Goal: Information Seeking & Learning: Learn about a topic

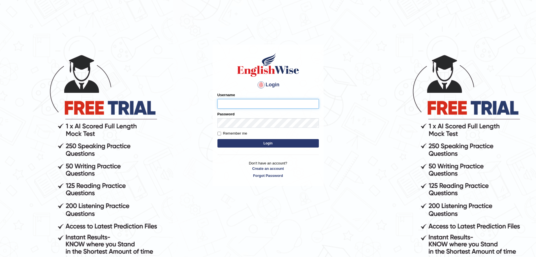
type input "Mugwunali"
click at [442, 161] on body "Login Please fix the following errors: Username Mugwunali Password Remember me …" at bounding box center [268, 155] width 536 height 257
click at [266, 144] on button "Login" at bounding box center [268, 143] width 101 height 8
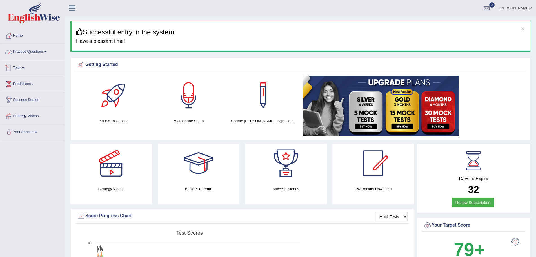
click at [49, 52] on link "Practice Questions" at bounding box center [32, 51] width 64 height 14
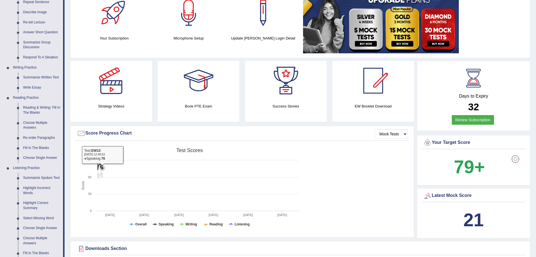
scroll to position [28, 0]
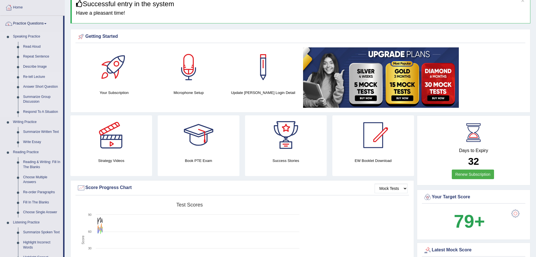
click at [36, 75] on link "Re-tell Lecture" at bounding box center [42, 77] width 43 height 10
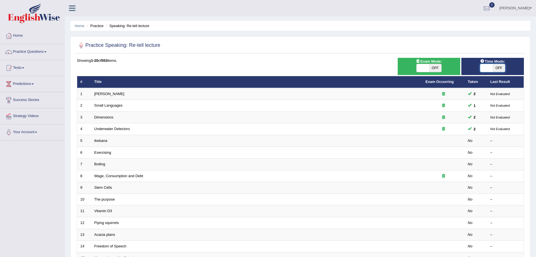
click at [488, 68] on span at bounding box center [487, 68] width 12 height 8
checkbox input "true"
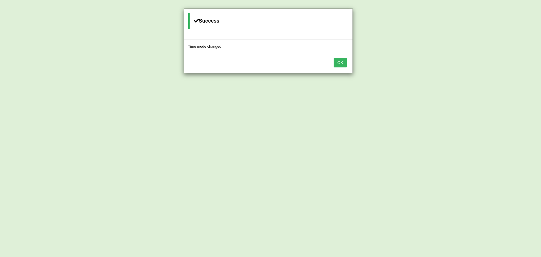
click at [337, 63] on button "OK" at bounding box center [340, 63] width 13 height 10
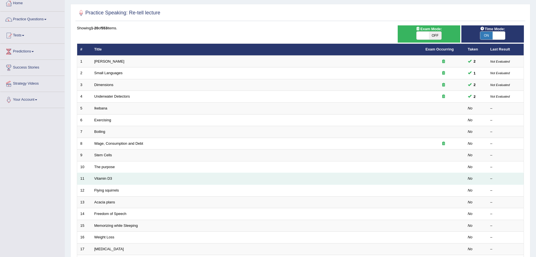
scroll to position [32, 0]
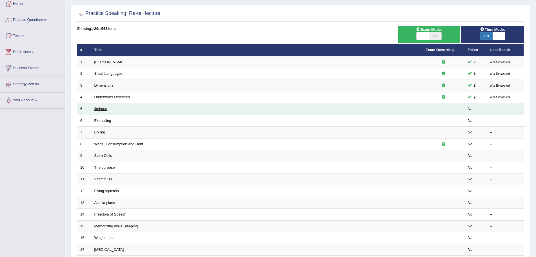
click at [101, 110] on link "Ikebana" at bounding box center [100, 109] width 13 height 4
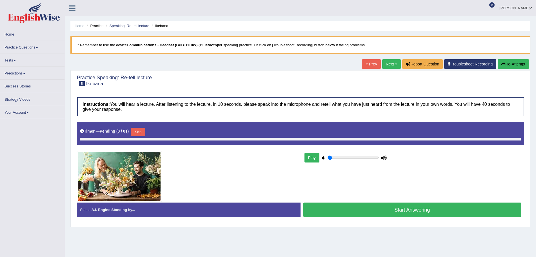
type input "0.75"
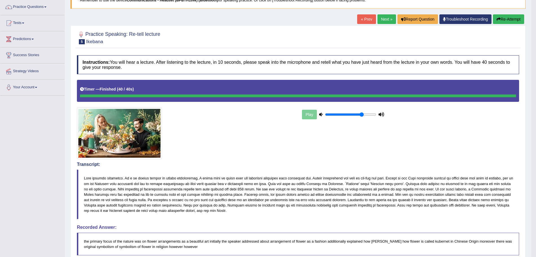
scroll to position [37, 0]
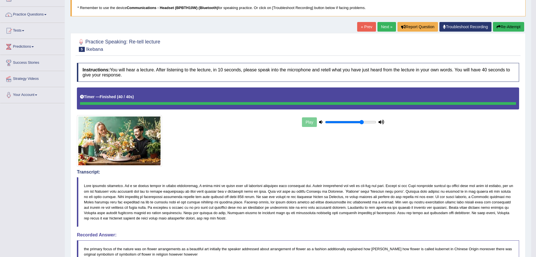
click at [509, 25] on button "Re-Attempt" at bounding box center [508, 27] width 31 height 10
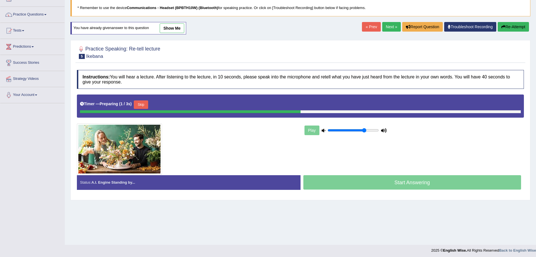
scroll to position [39, 0]
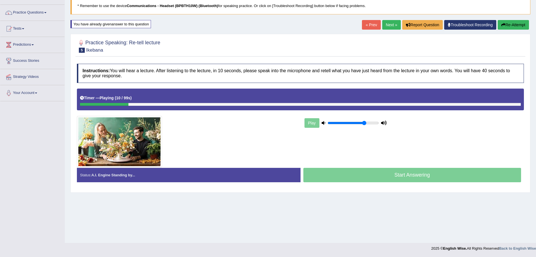
click at [410, 217] on div "Home Practice Speaking: Re-tell lecture Ikebana * Remember to use the device Co…" at bounding box center [301, 102] width 472 height 282
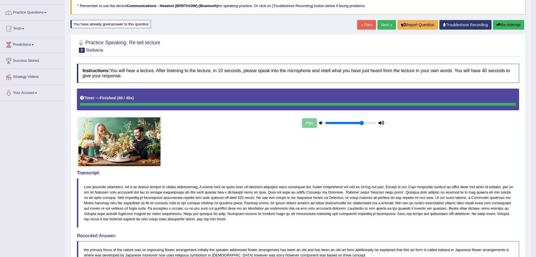
scroll to position [0, 0]
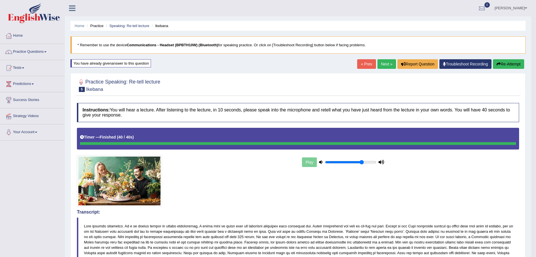
click at [381, 62] on link "Next »" at bounding box center [387, 64] width 19 height 10
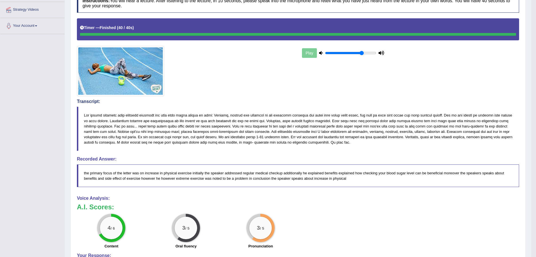
scroll to position [113, 0]
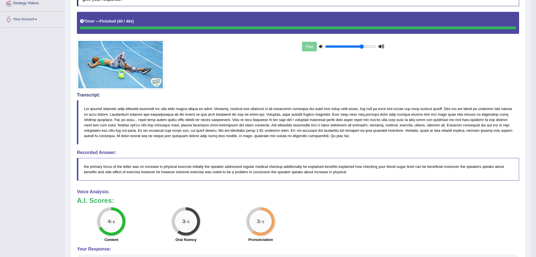
click at [315, 98] on div "Transcript:" at bounding box center [298, 118] width 443 height 52
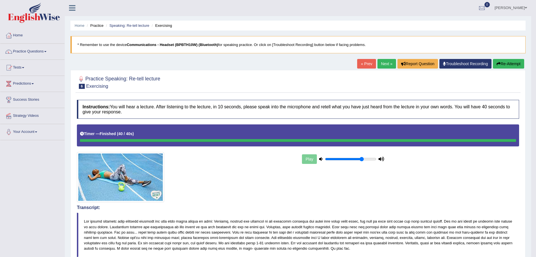
scroll to position [0, 0]
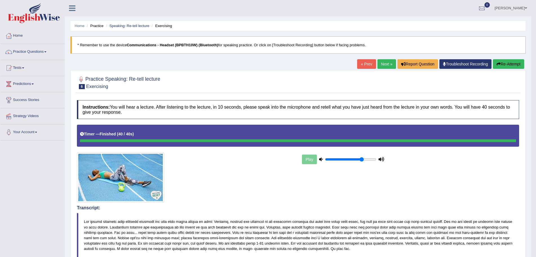
click at [512, 63] on button "Re-Attempt" at bounding box center [508, 64] width 31 height 10
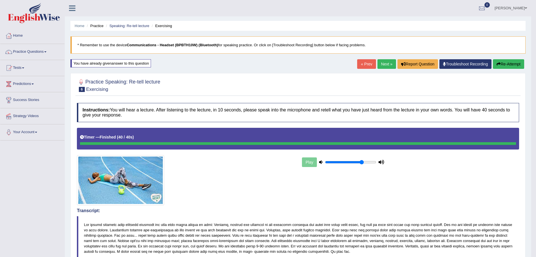
click at [382, 63] on link "Next »" at bounding box center [387, 64] width 19 height 10
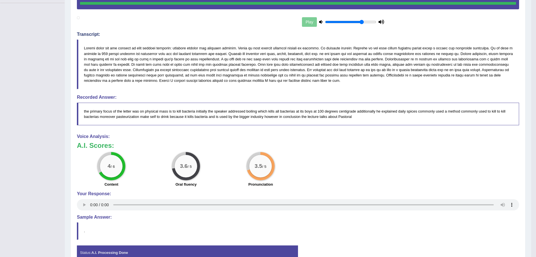
scroll to position [145, 0]
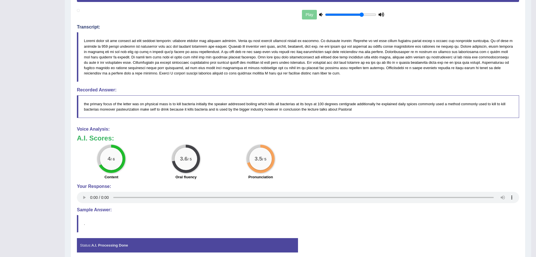
click at [241, 117] on blockquote "the primary focus of the letter was on physical mass is to kill bacteria initia…" at bounding box center [298, 106] width 443 height 23
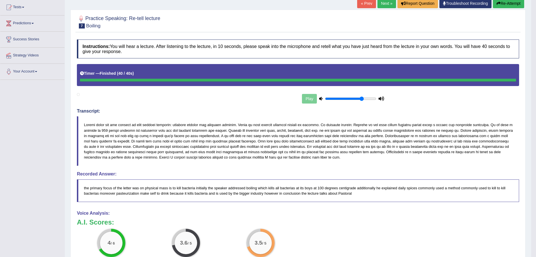
scroll to position [32, 0]
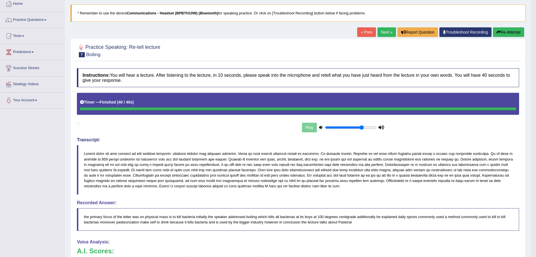
click at [502, 32] on button "Re-Attempt" at bounding box center [508, 32] width 31 height 10
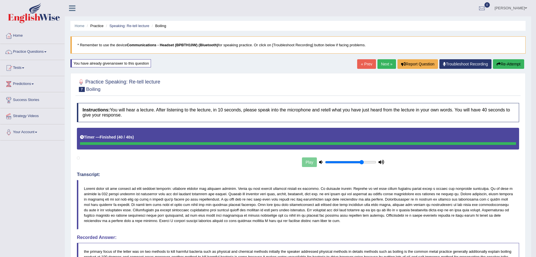
click at [384, 63] on link "Next »" at bounding box center [387, 64] width 19 height 10
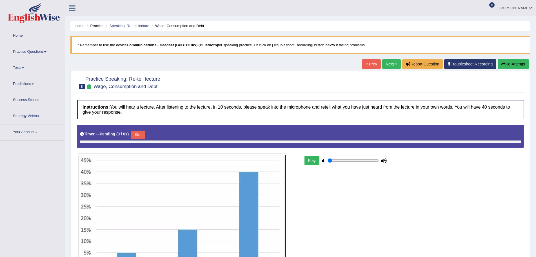
type input "0.75"
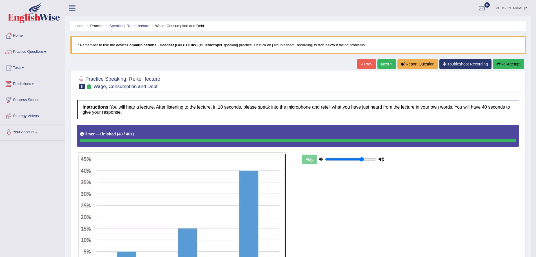
click at [500, 63] on button "Re-Attempt" at bounding box center [508, 64] width 31 height 10
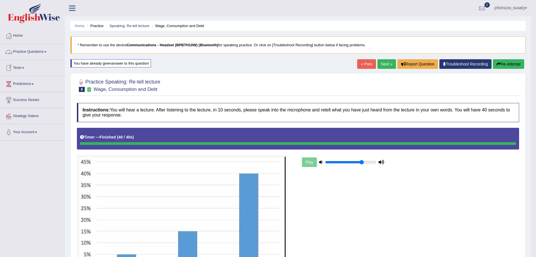
click at [47, 52] on span at bounding box center [45, 51] width 2 height 1
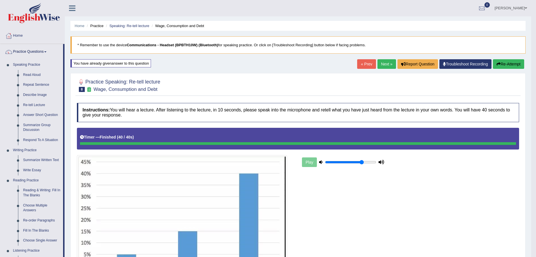
click at [382, 62] on link "Next »" at bounding box center [387, 64] width 19 height 10
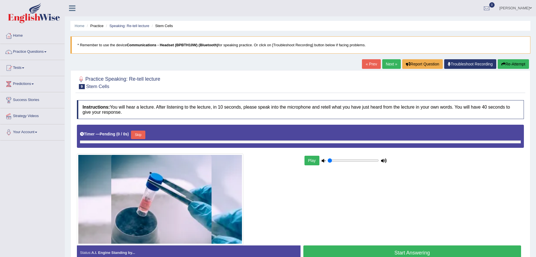
type input "0.75"
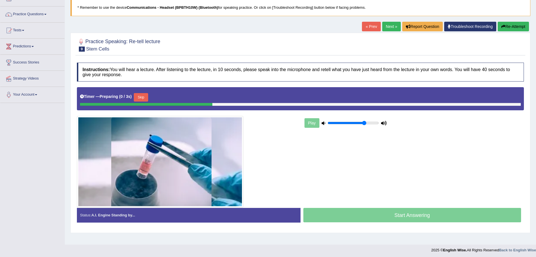
scroll to position [39, 0]
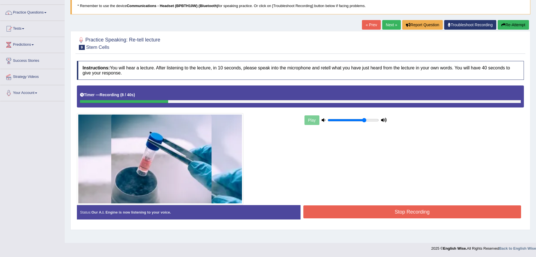
click at [413, 213] on button "Stop Recording" at bounding box center [413, 211] width 218 height 13
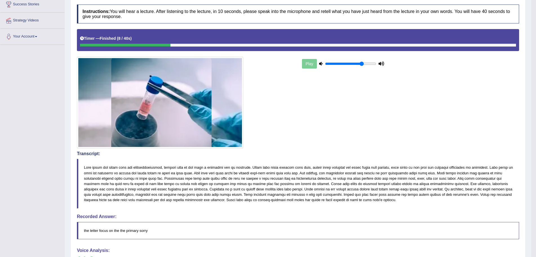
scroll to position [0, 0]
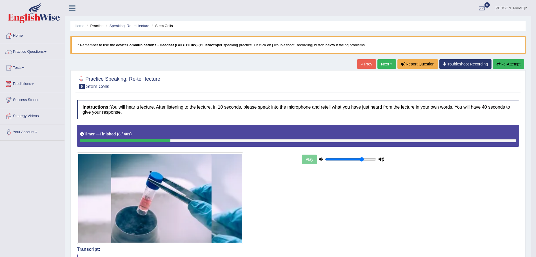
click at [500, 63] on button "Re-Attempt" at bounding box center [508, 64] width 31 height 10
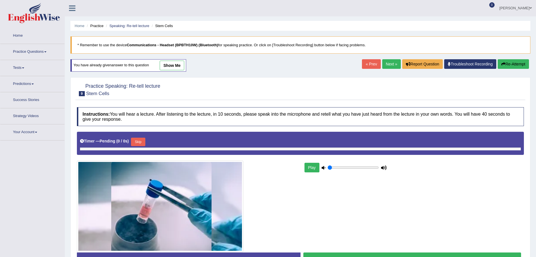
type input "0.75"
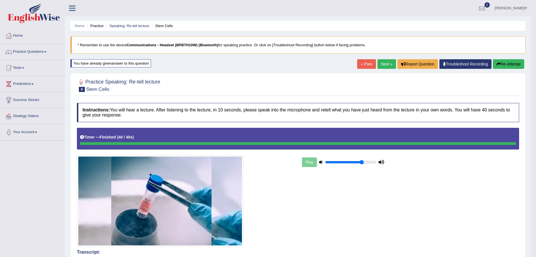
click at [498, 63] on icon "button" at bounding box center [499, 64] width 4 height 4
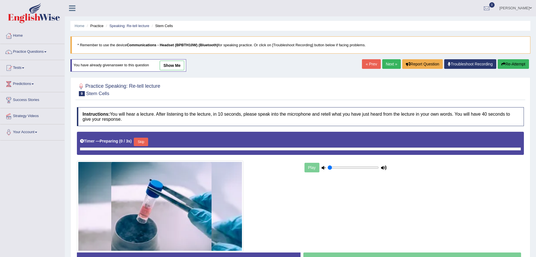
type input "0.75"
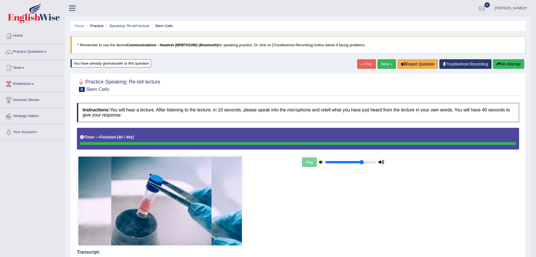
click at [381, 63] on link "Next »" at bounding box center [387, 64] width 19 height 10
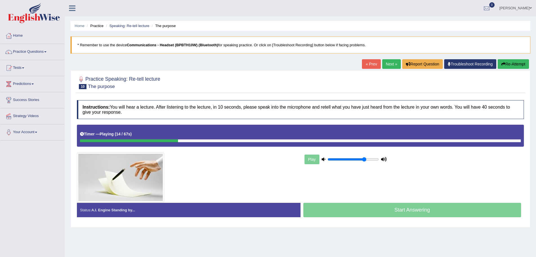
click at [505, 64] on button "Re-Attempt" at bounding box center [513, 64] width 31 height 10
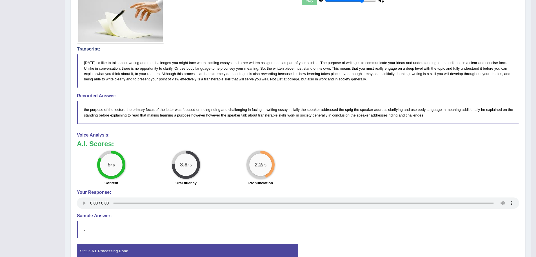
scroll to position [169, 0]
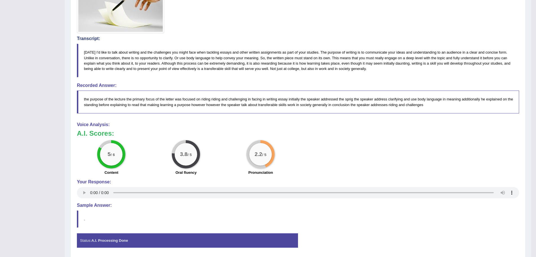
click at [326, 172] on div "5 / 6 Content 3.8 / 5 Oral fluency 2.2 / 5 Pronunciation" at bounding box center [298, 158] width 448 height 36
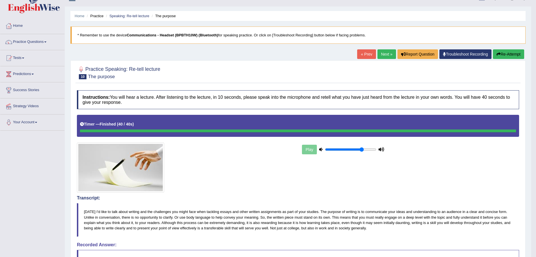
scroll to position [0, 0]
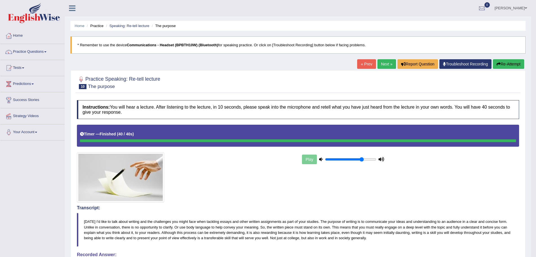
click at [502, 63] on button "Re-Attempt" at bounding box center [508, 64] width 31 height 10
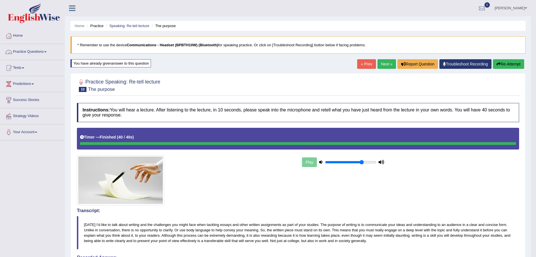
click at [47, 52] on span at bounding box center [45, 51] width 2 height 1
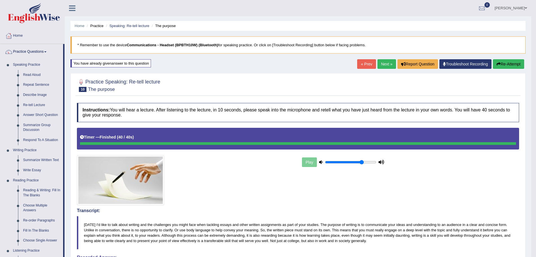
click at [527, 8] on span at bounding box center [526, 8] width 2 height 4
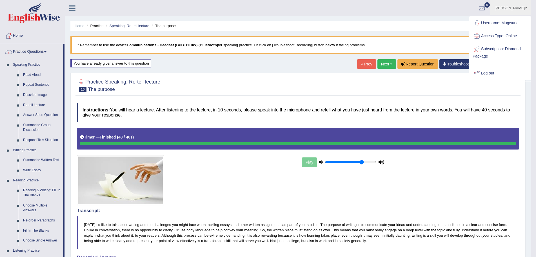
click at [485, 72] on link "Log out" at bounding box center [500, 73] width 61 height 13
